Goal: Information Seeking & Learning: Learn about a topic

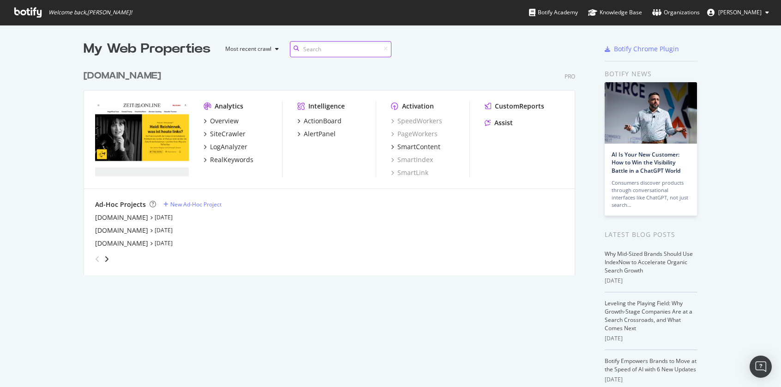
scroll to position [210, 492]
click at [227, 133] on div "SiteCrawler" at bounding box center [228, 133] width 36 height 9
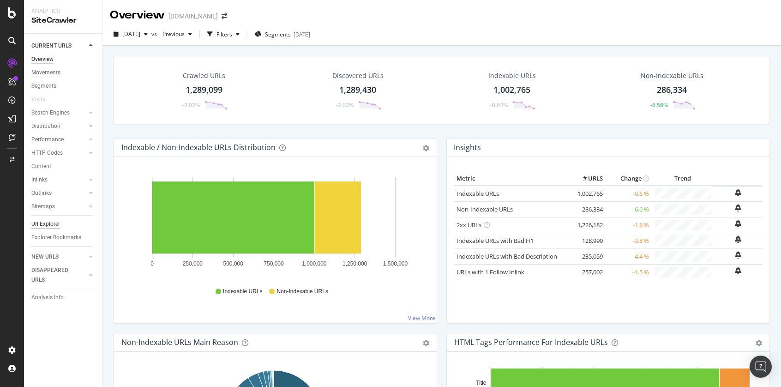
click at [51, 226] on div "Url Explorer" at bounding box center [45, 224] width 29 height 10
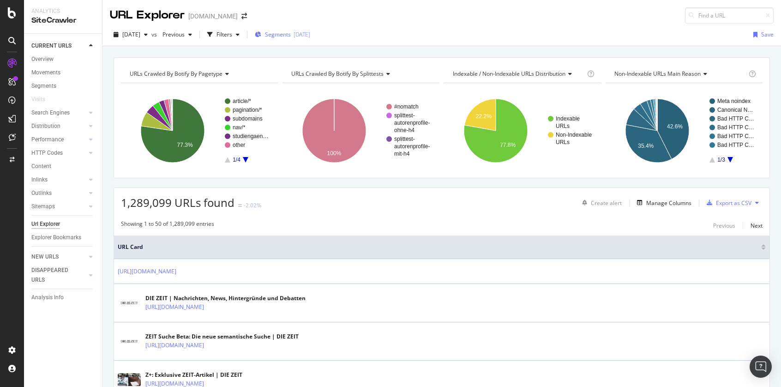
click at [310, 32] on div "[DATE]" at bounding box center [302, 34] width 17 height 8
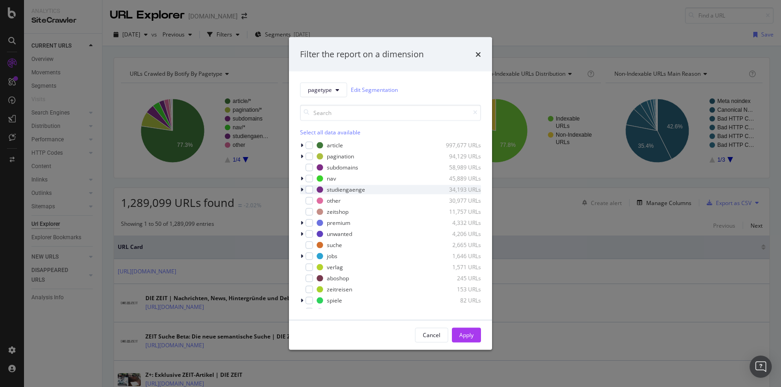
click at [314, 192] on div "studiengaenge 34,193 URLs" at bounding box center [390, 189] width 181 height 9
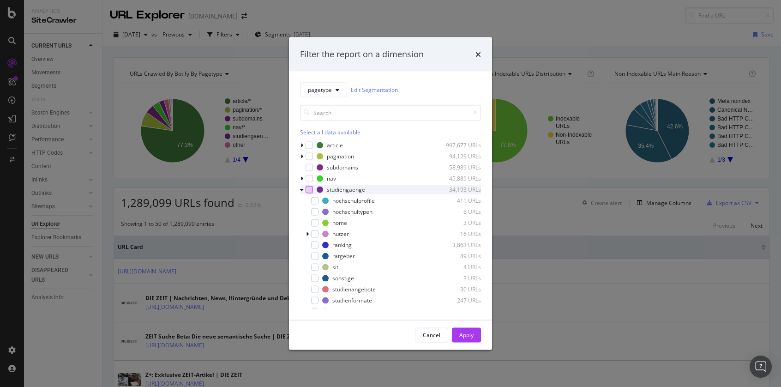
click at [310, 192] on div "modal" at bounding box center [309, 189] width 7 height 7
click at [477, 333] on button "Apply" at bounding box center [466, 334] width 29 height 15
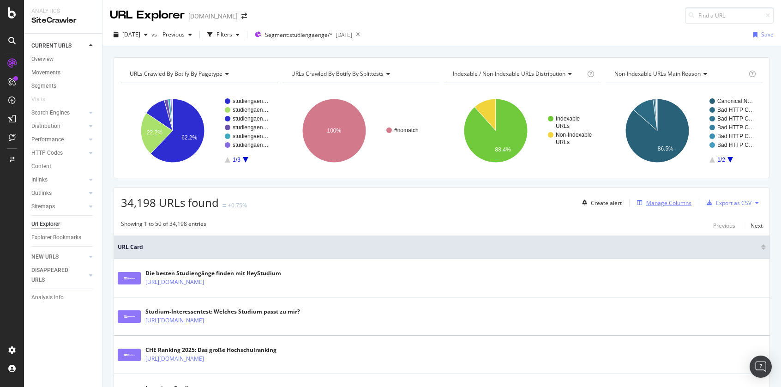
click at [670, 203] on div "Manage Columns" at bounding box center [668, 203] width 45 height 8
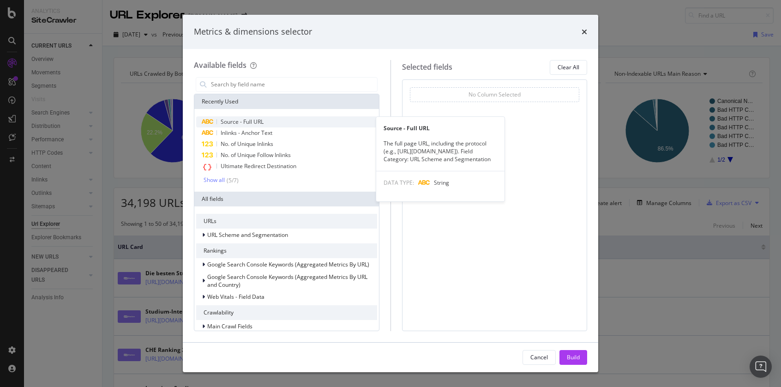
click at [262, 122] on span "Source - Full URL" at bounding box center [242, 122] width 43 height 8
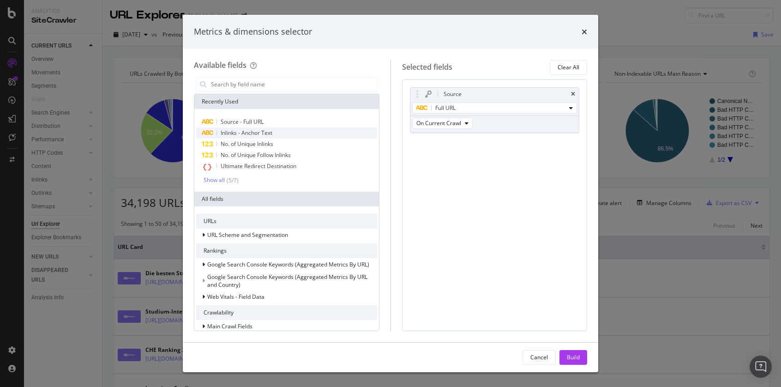
click at [277, 132] on div "Inlinks - Anchor Text" at bounding box center [286, 132] width 181 height 11
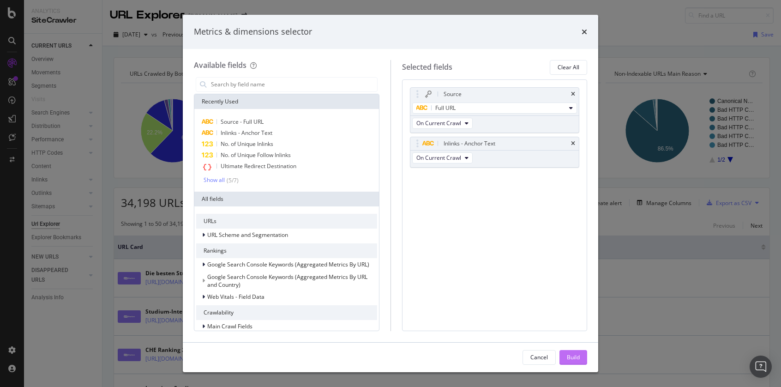
click at [575, 360] on div "Build" at bounding box center [573, 357] width 13 height 8
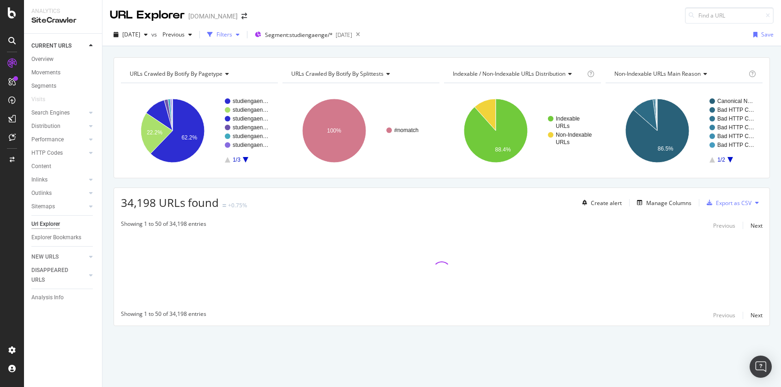
click at [232, 34] on div "Filters" at bounding box center [224, 34] width 16 height 8
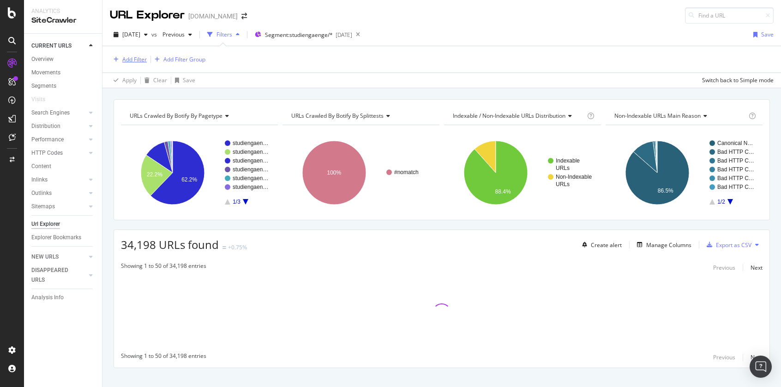
click at [136, 60] on div "Add Filter" at bounding box center [134, 59] width 24 height 8
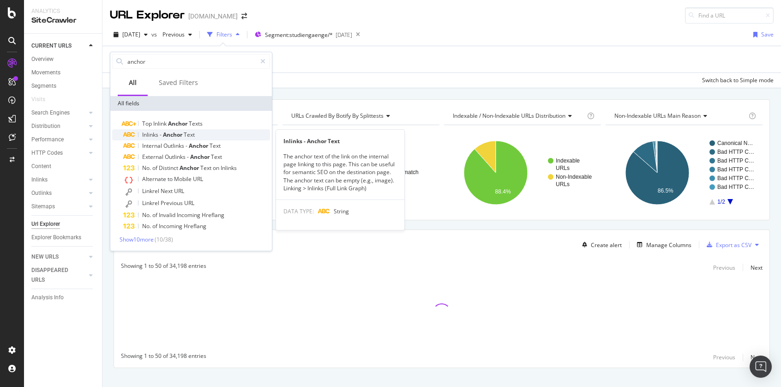
type input "anchor"
click at [205, 132] on div "Inlinks - Anchor Text" at bounding box center [196, 134] width 147 height 11
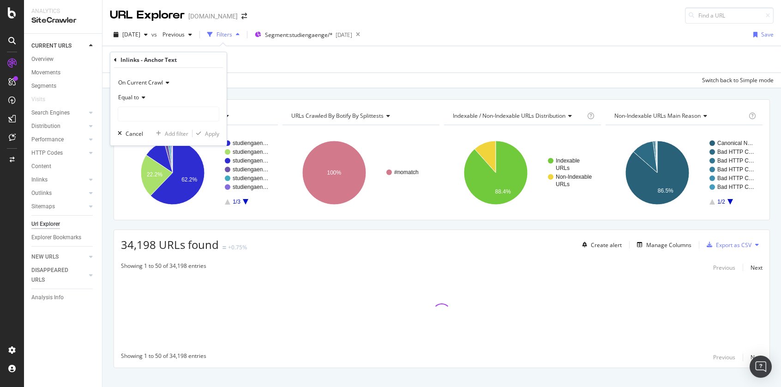
click at [143, 101] on div "Equal to" at bounding box center [169, 97] width 102 height 15
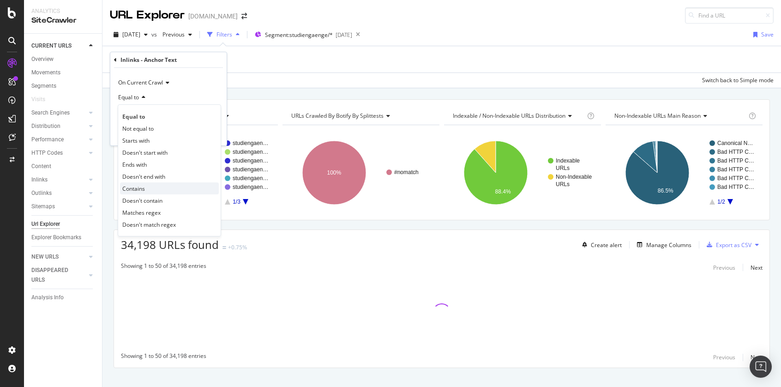
click at [162, 185] on div "Contains" at bounding box center [169, 188] width 99 height 12
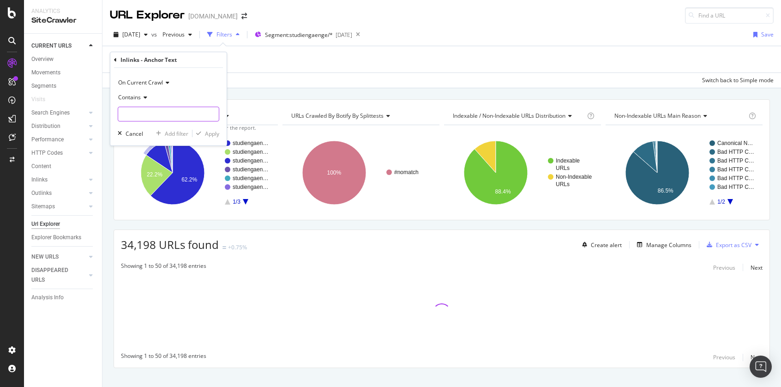
click at [170, 114] on input "text" at bounding box center [168, 114] width 101 height 15
type input "wo"
click at [206, 132] on div "Apply" at bounding box center [212, 134] width 14 height 8
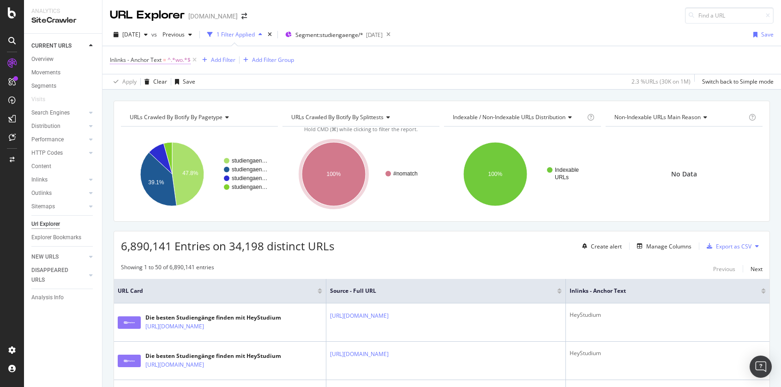
click at [166, 58] on span "=" at bounding box center [164, 60] width 3 height 8
click at [212, 132] on div "Apply" at bounding box center [212, 133] width 14 height 8
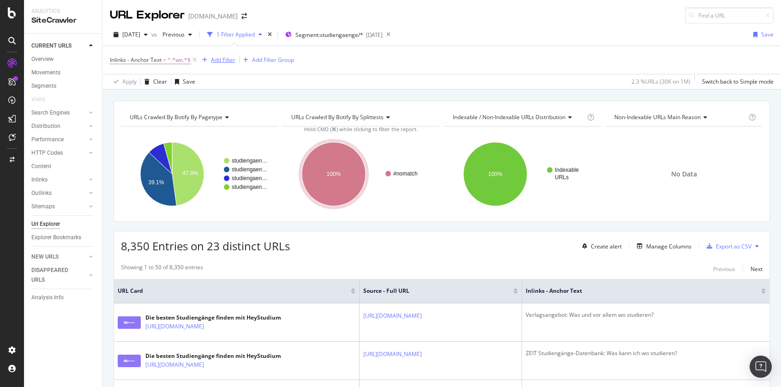
click at [230, 57] on div "Add Filter" at bounding box center [223, 60] width 24 height 8
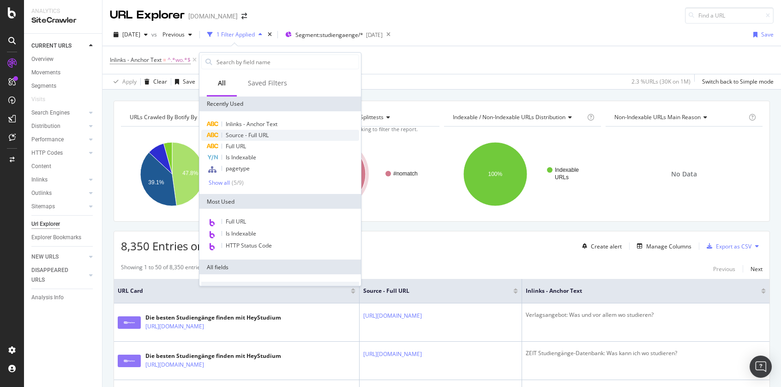
click at [281, 133] on div "Source - Full URL" at bounding box center [280, 135] width 158 height 11
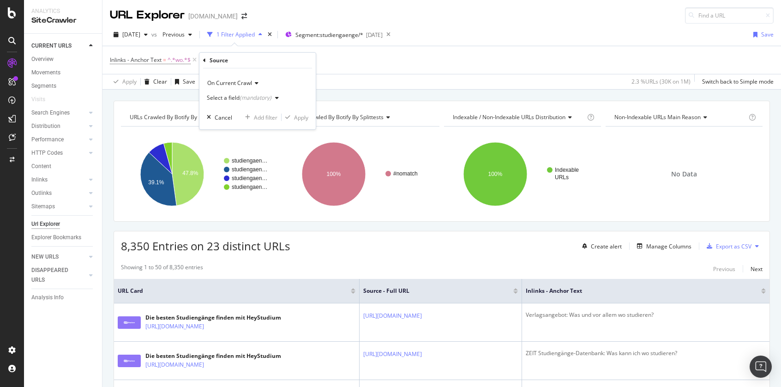
click at [245, 99] on div "(mandatory)" at bounding box center [256, 98] width 32 height 8
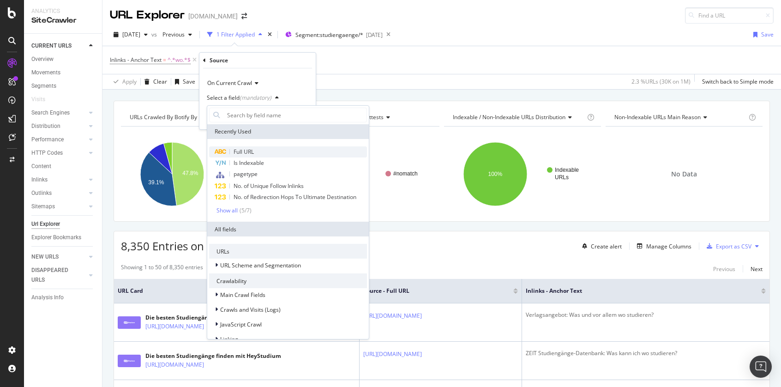
click at [254, 149] on span "Full URL" at bounding box center [244, 152] width 20 height 8
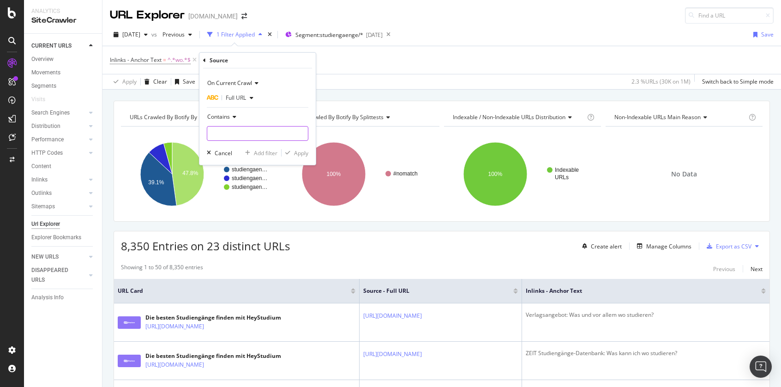
click at [240, 132] on input "text" at bounding box center [257, 133] width 101 height 15
type input "studiengaenge.zeit.de"
click at [296, 152] on div "Apply" at bounding box center [301, 153] width 14 height 8
